Goal: Transaction & Acquisition: Purchase product/service

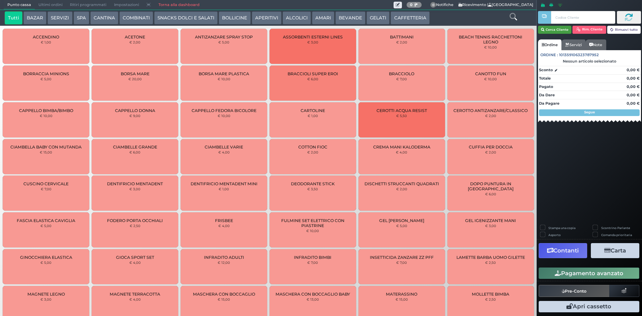
click at [557, 31] on button "Cerca Cliente" at bounding box center [555, 30] width 34 height 8
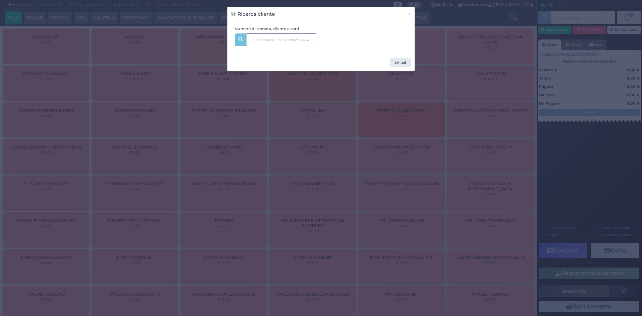
click at [287, 35] on input "text" at bounding box center [281, 39] width 70 height 13
type input "326"
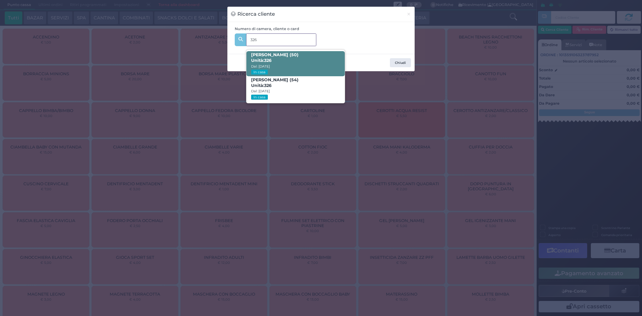
click at [279, 65] on span "[PERSON_NAME] (50) Unità: 326 Dal: [DATE] In casa" at bounding box center [295, 63] width 98 height 25
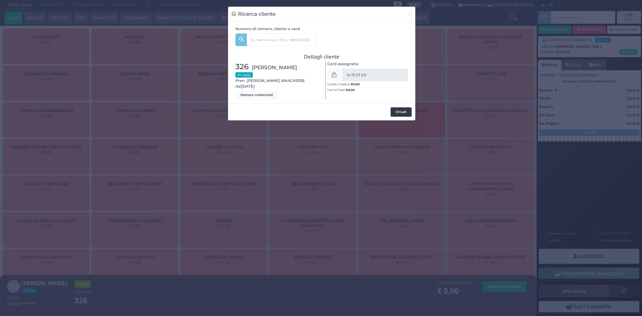
drag, startPoint x: 402, startPoint y: 109, endPoint x: 423, endPoint y: 97, distance: 24.3
click at [401, 109] on button "Chiudi" at bounding box center [400, 111] width 21 height 9
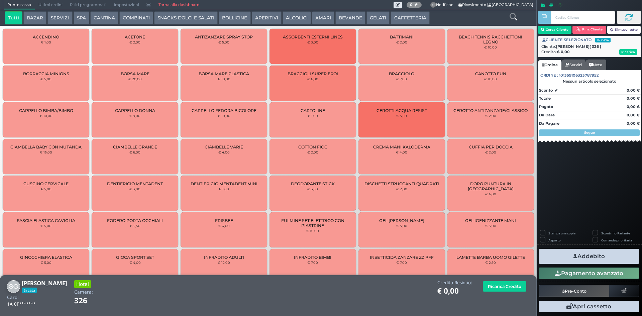
click at [103, 16] on button "CANTINA" at bounding box center [104, 17] width 28 height 13
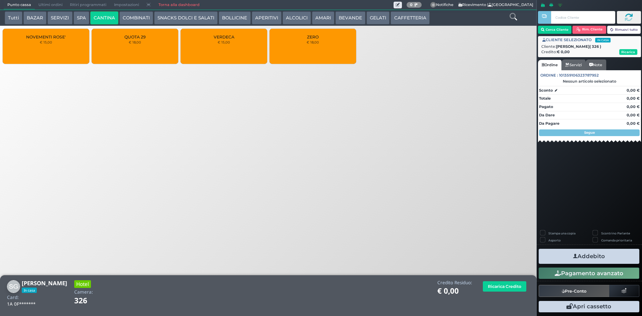
click at [134, 50] on div "QUOTA 29 € 18,00" at bounding box center [135, 46] width 87 height 35
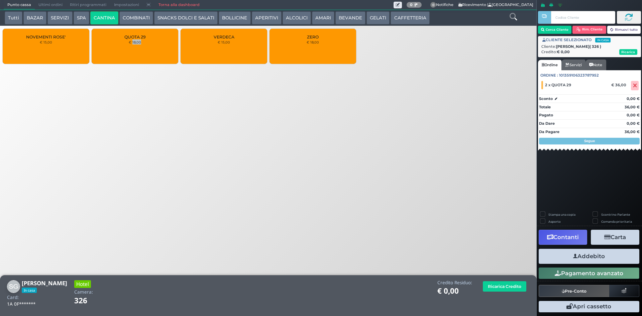
click at [592, 258] on button "Addebito" at bounding box center [589, 256] width 101 height 15
